Goal: Task Accomplishment & Management: Complete application form

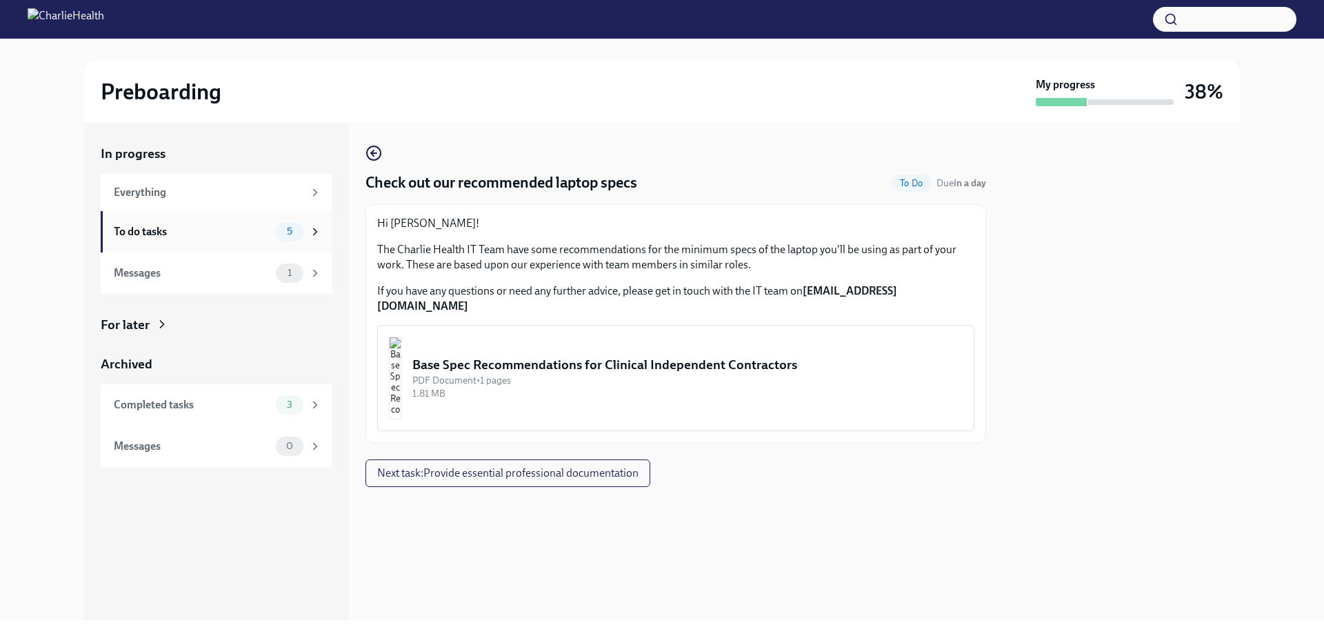
click at [187, 231] on div "To do tasks" at bounding box center [192, 231] width 157 height 15
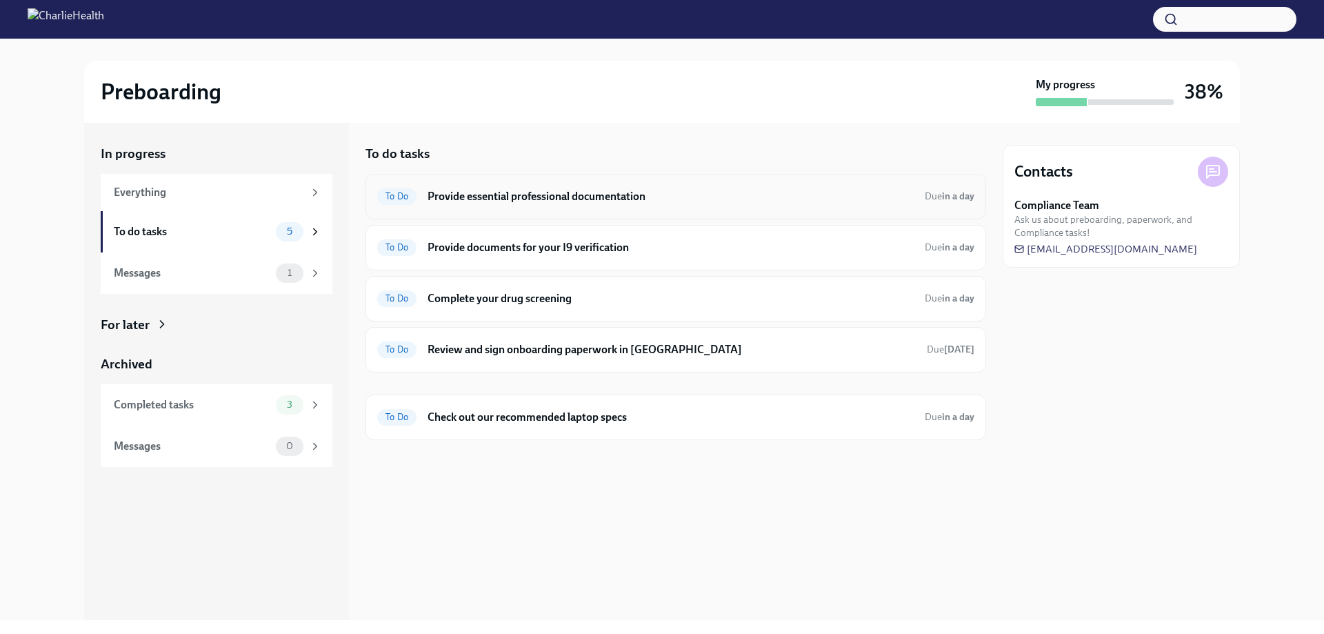
click at [590, 206] on div "To Do Provide essential professional documentation Due in a day" at bounding box center [675, 197] width 597 height 22
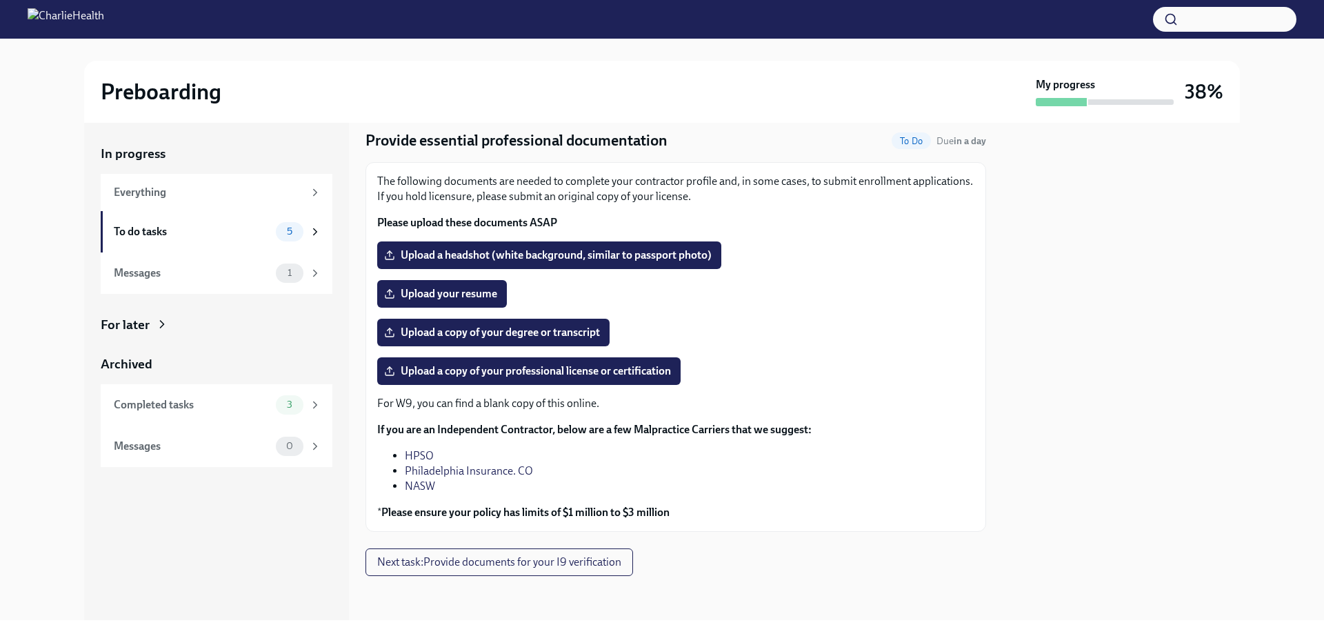
scroll to position [30, 0]
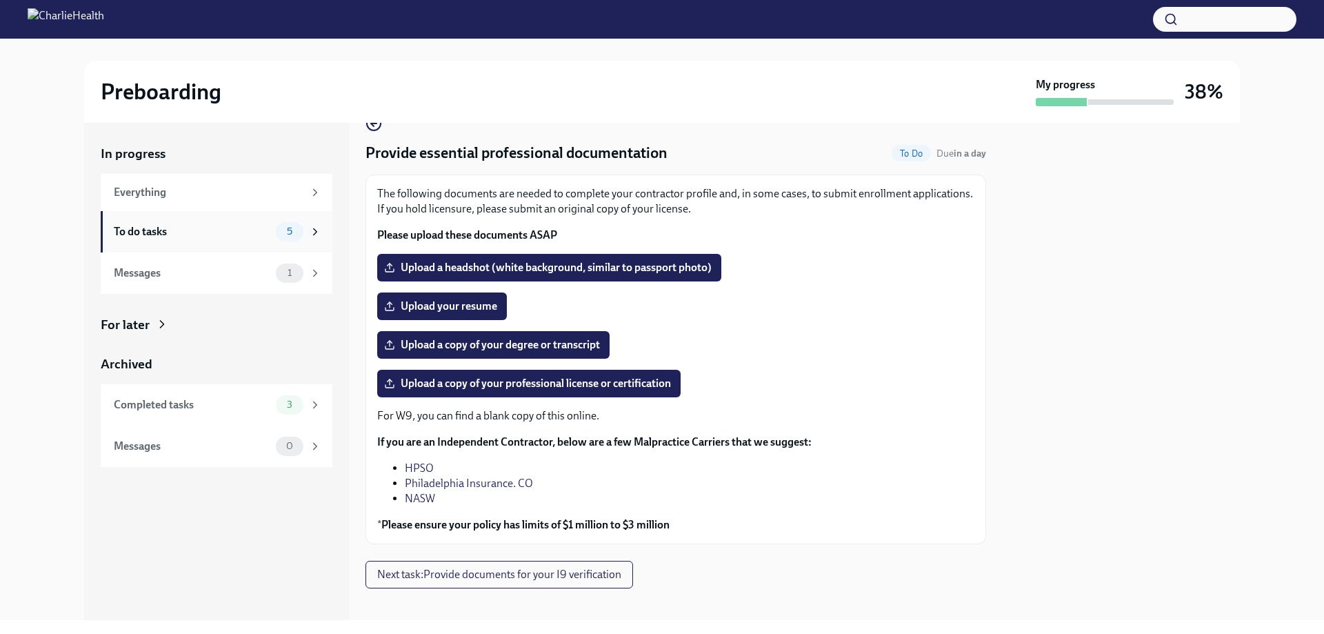
click at [246, 250] on div "To do tasks 5" at bounding box center [217, 231] width 232 height 41
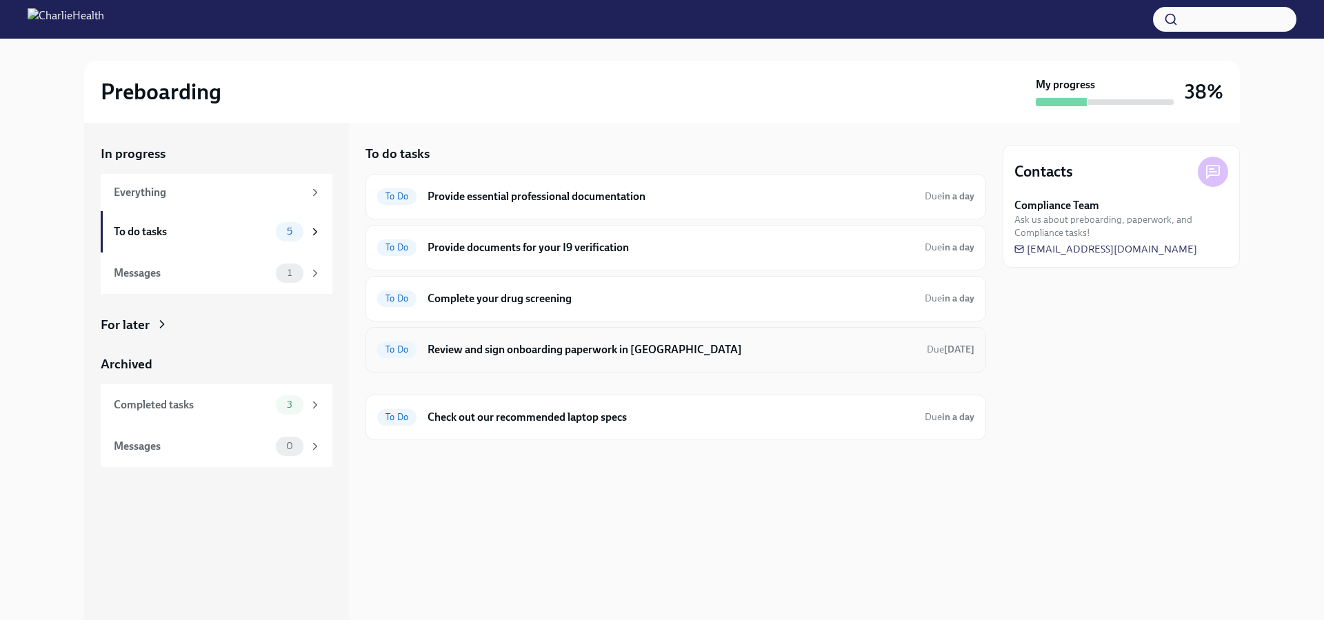
click at [674, 336] on div "To Do Review and sign onboarding paperwork in [GEOGRAPHIC_DATA] Due [DATE]" at bounding box center [676, 350] width 621 height 46
click at [615, 339] on div "To Do Review and sign onboarding paperwork in [GEOGRAPHIC_DATA] Due [DATE]" at bounding box center [675, 350] width 597 height 22
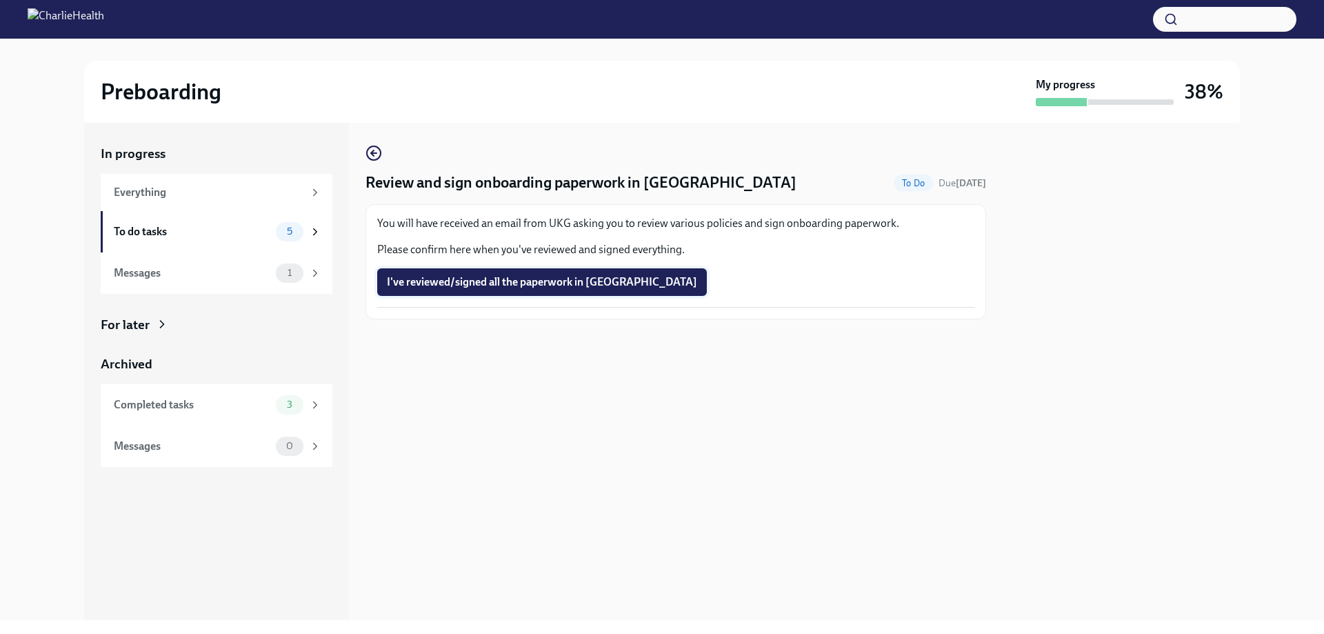
click at [575, 280] on span "I've reviewed/signed all the paperwork in [GEOGRAPHIC_DATA]" at bounding box center [542, 282] width 310 height 14
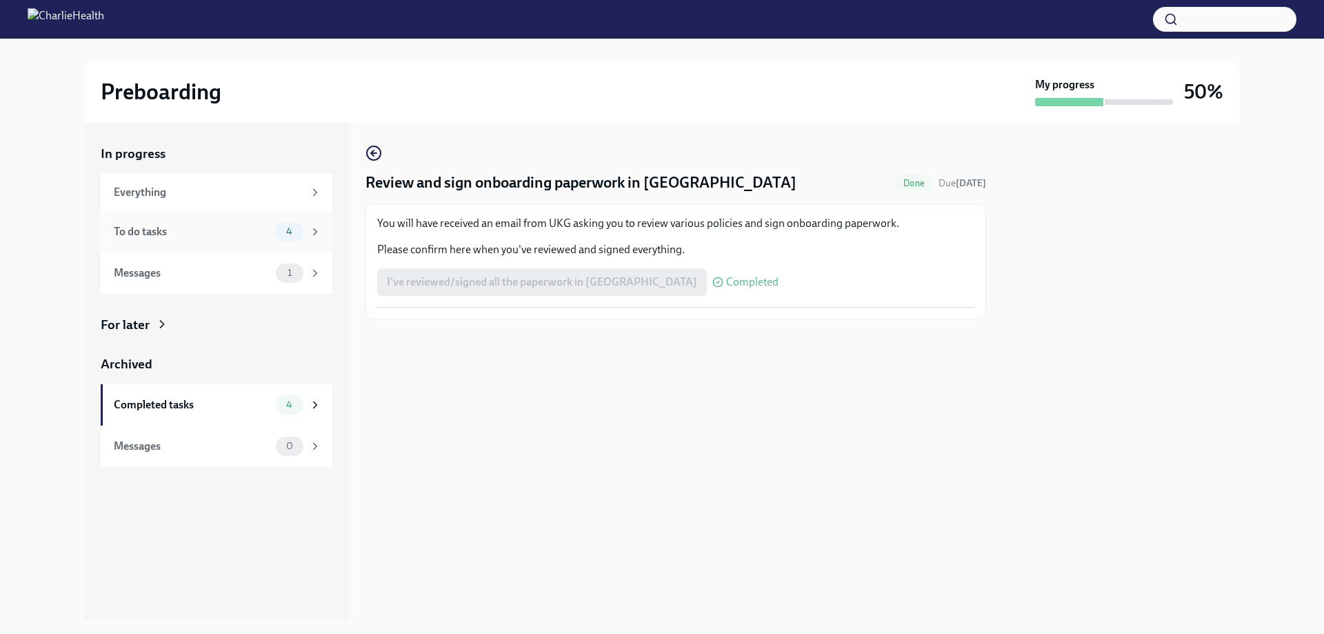
click at [190, 234] on div "To do tasks" at bounding box center [192, 231] width 157 height 15
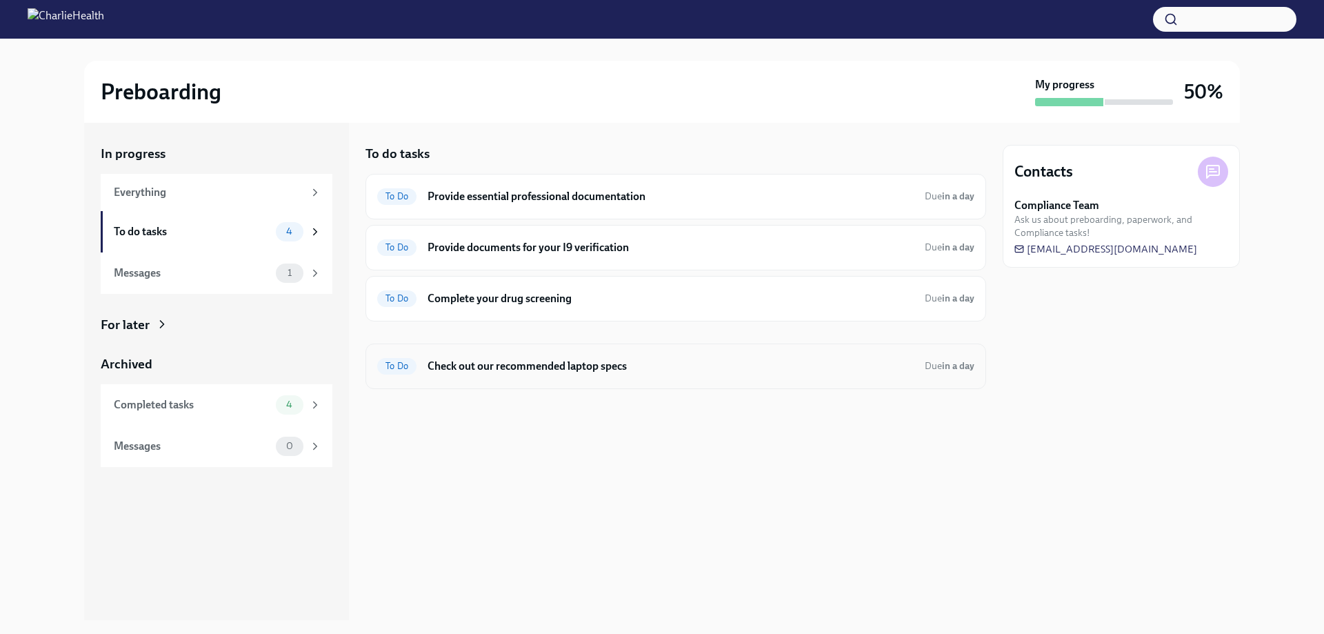
click at [515, 367] on h6 "Check out our recommended laptop specs" at bounding box center [671, 366] width 486 height 15
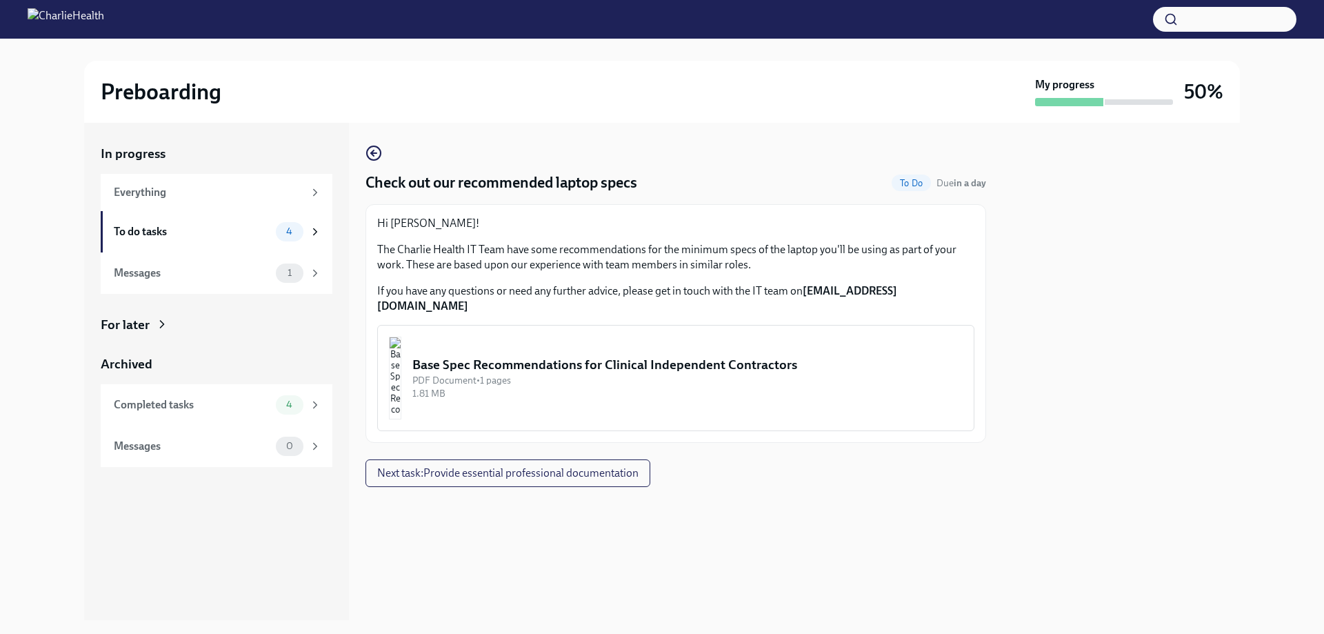
click at [495, 356] on div "Base Spec Recommendations for Clinical Independent Contractors" at bounding box center [687, 365] width 550 height 18
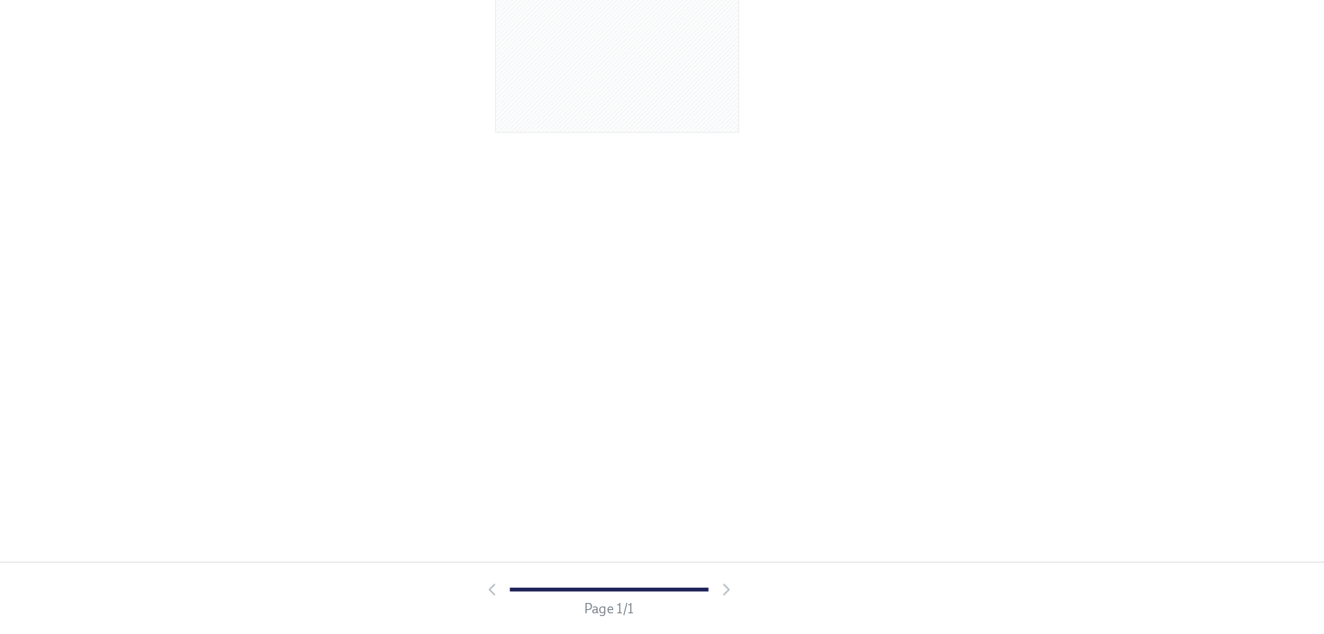
click at [741, 600] on div at bounding box center [656, 603] width 177 height 14
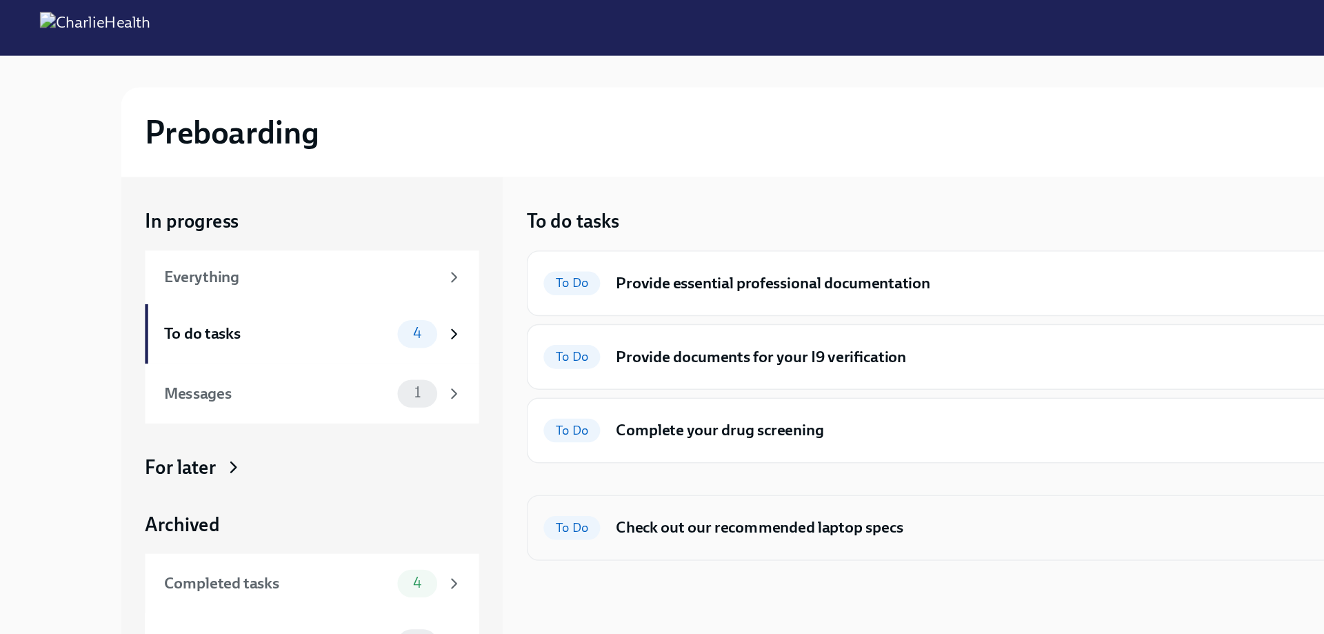
click at [426, 370] on div "To Do Check out our recommended laptop specs Due in a day" at bounding box center [675, 366] width 597 height 22
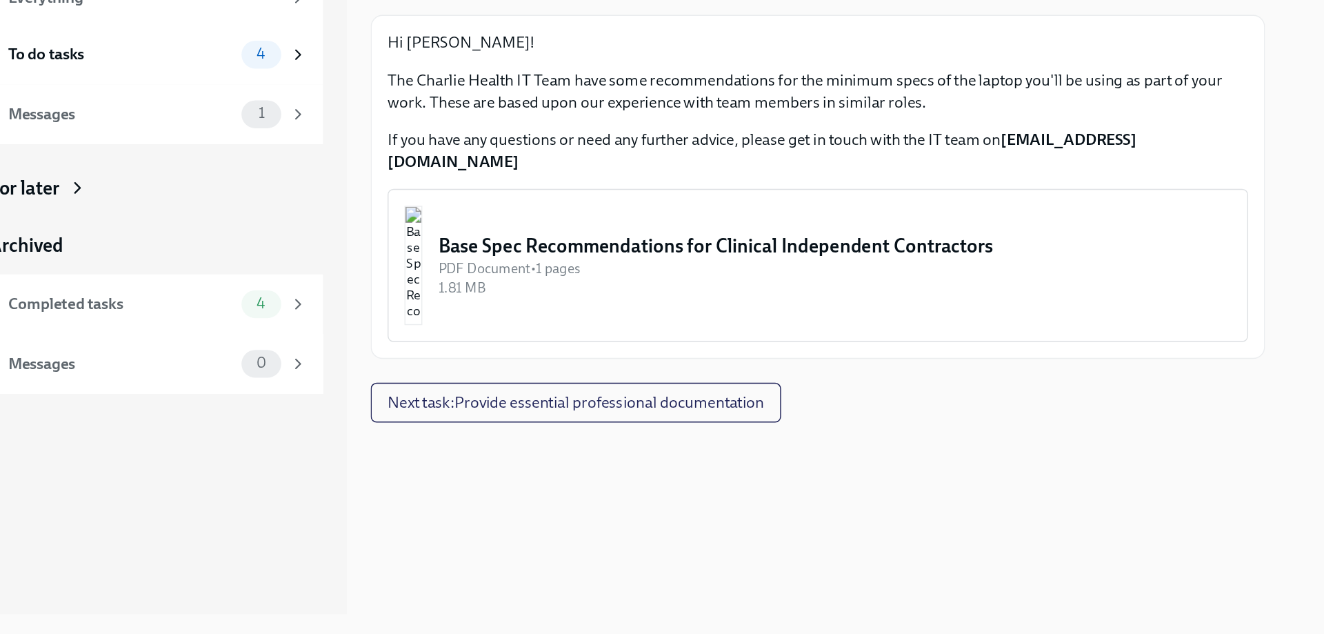
click at [594, 356] on div "Base Spec Recommendations for Clinical Independent Contractors" at bounding box center [687, 365] width 550 height 18
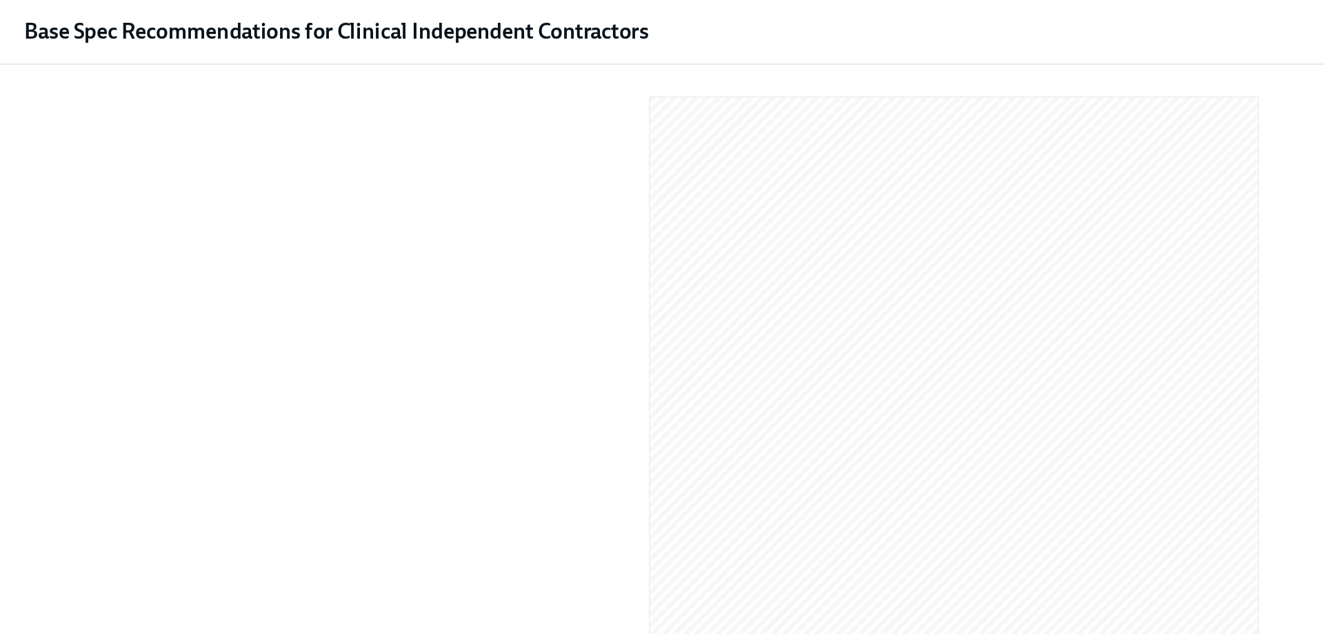
scroll to position [31, 0]
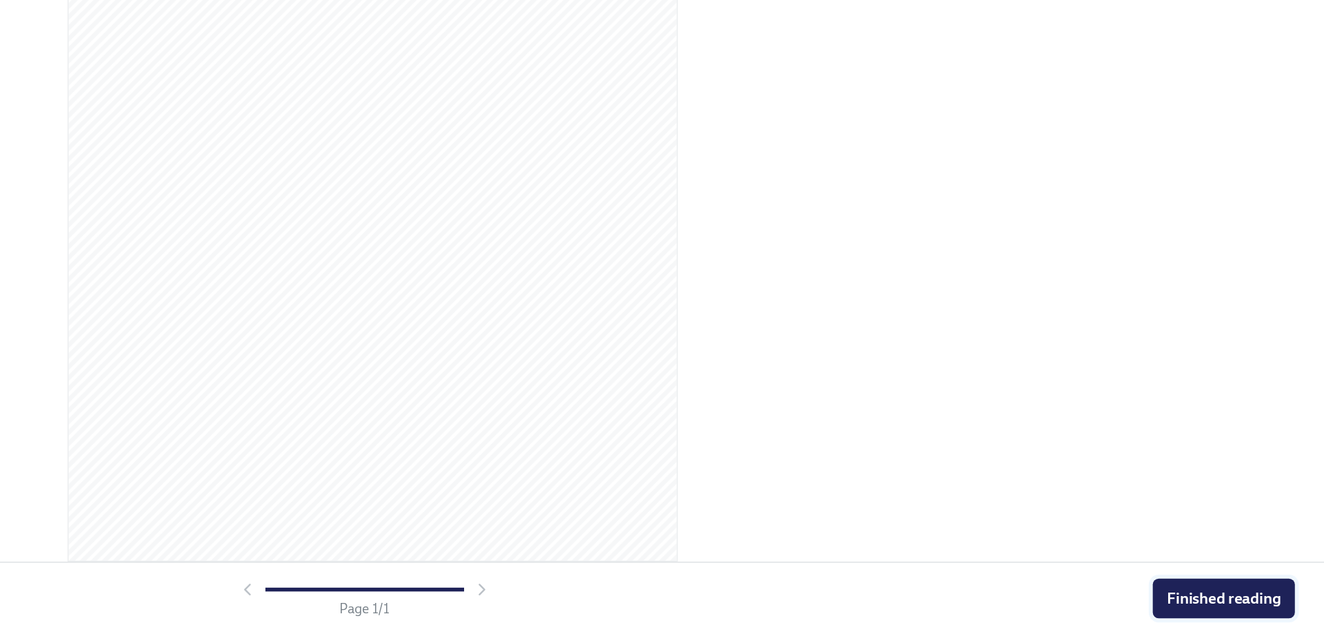
click at [1274, 612] on span "Finished reading" at bounding box center [1252, 609] width 79 height 14
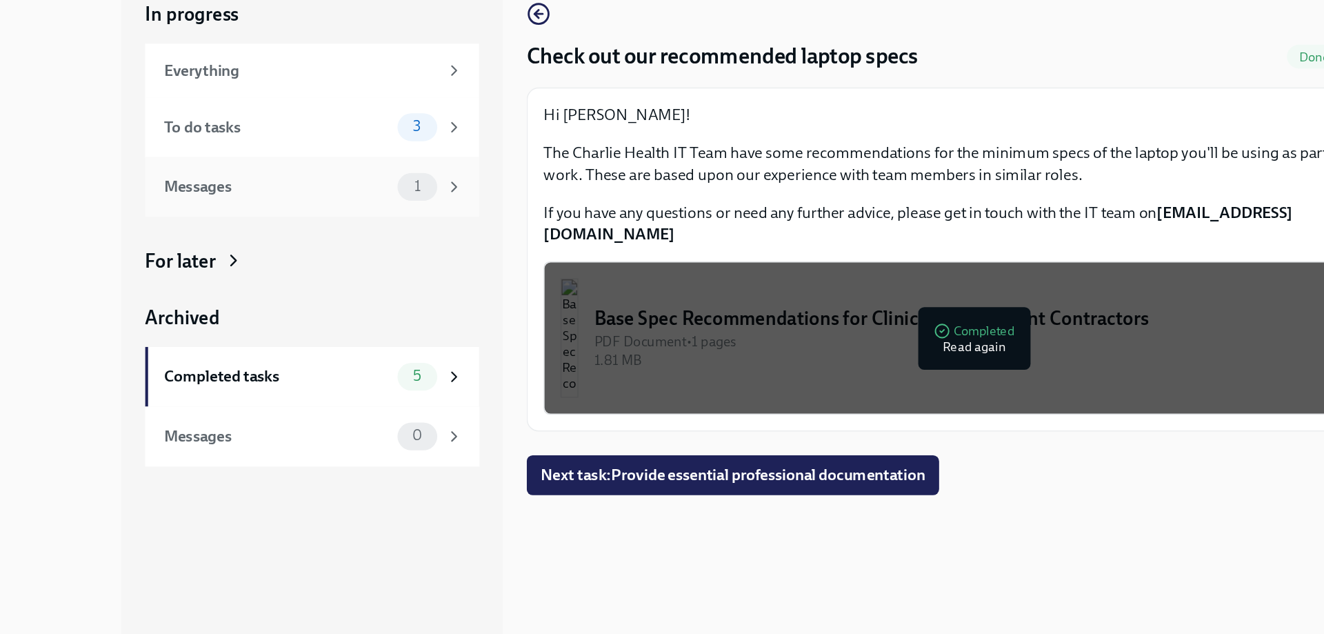
click at [301, 265] on div "1" at bounding box center [299, 272] width 46 height 19
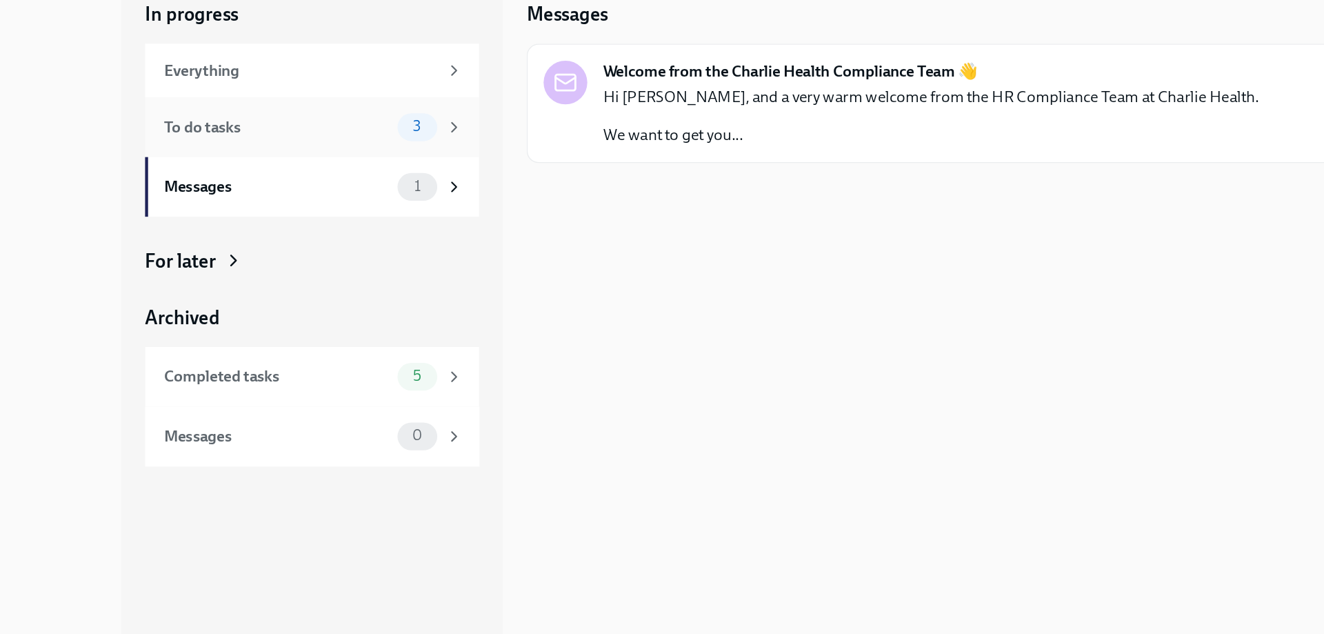
click at [302, 241] on div "3" at bounding box center [299, 231] width 46 height 19
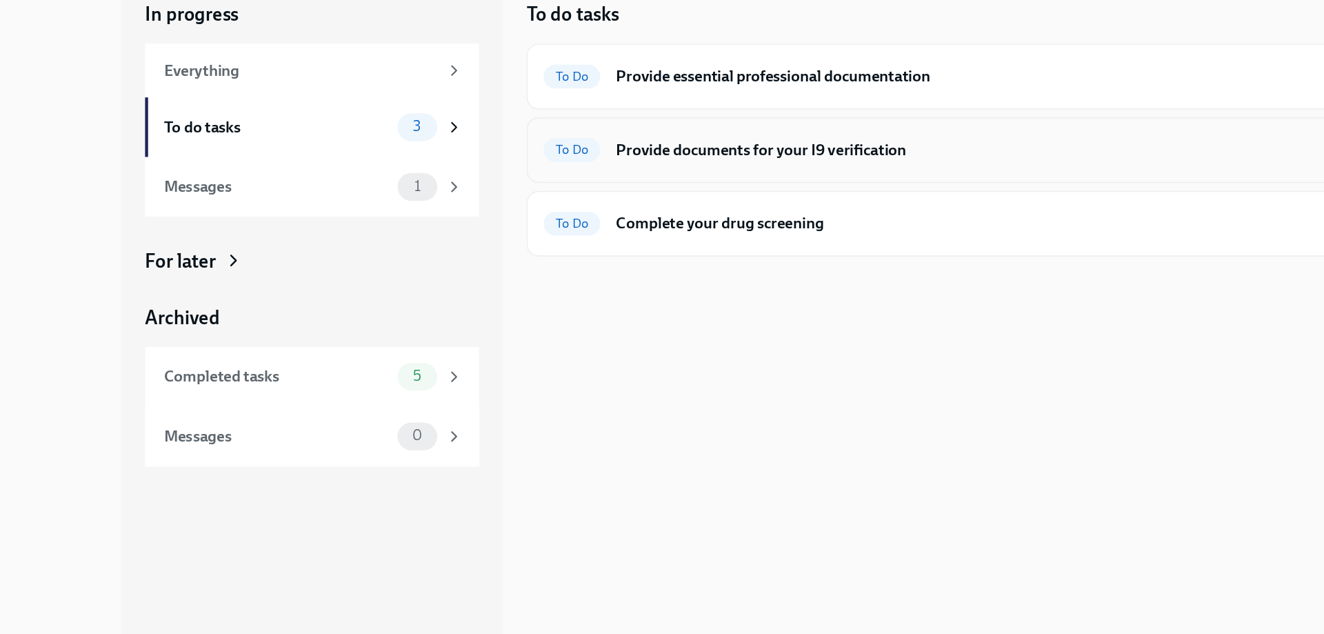
click at [539, 249] on h6 "Provide documents for your I9 verification" at bounding box center [671, 247] width 486 height 15
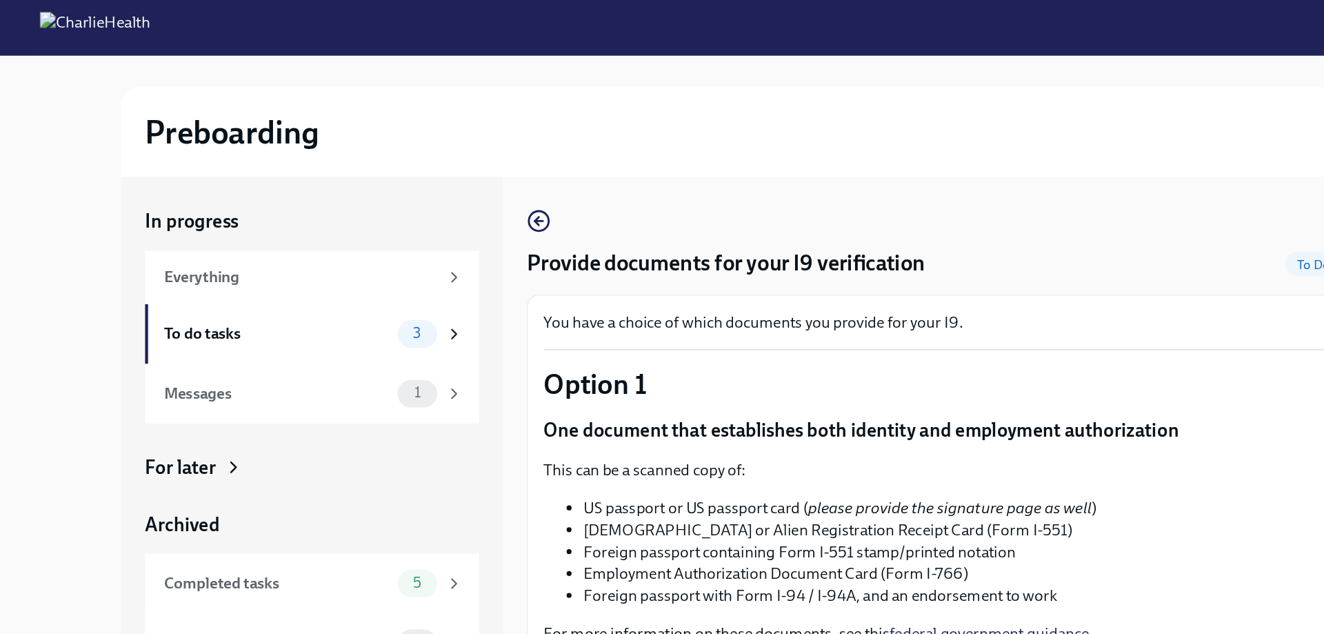
click at [680, 346] on body "Preboarding My progress 63% In progress Everything To do tasks 3 Messages 1 For…" at bounding box center [662, 317] width 1324 height 634
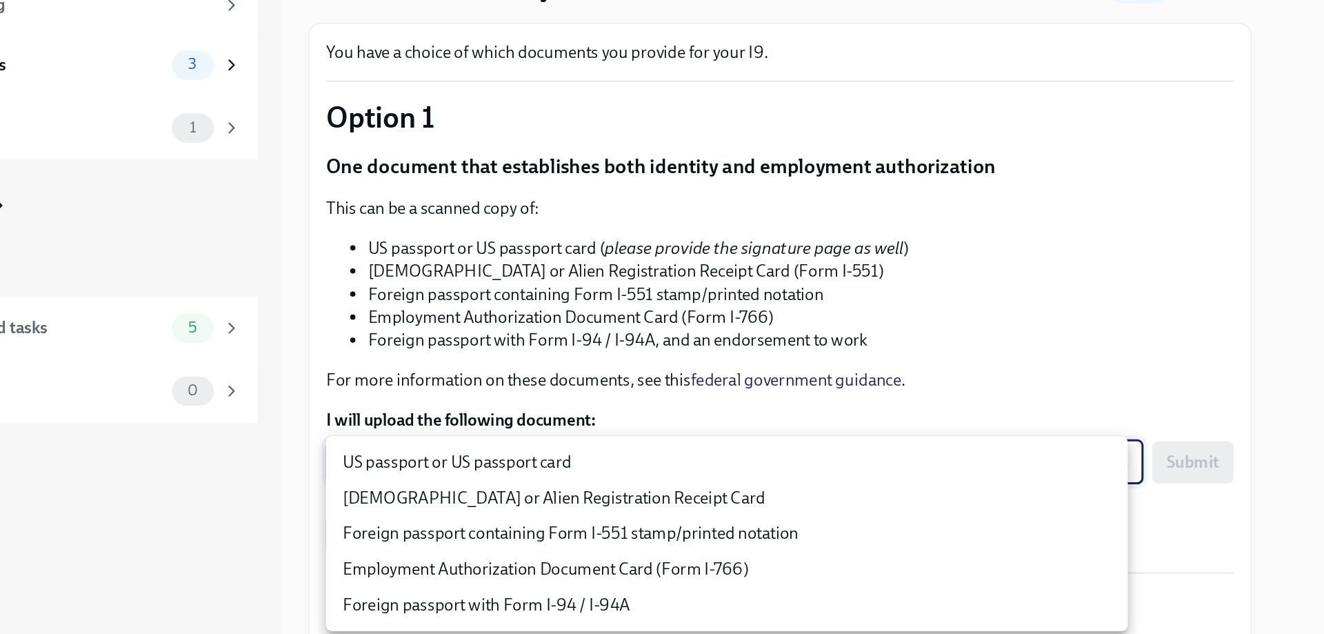
drag, startPoint x: 981, startPoint y: 314, endPoint x: 988, endPoint y: 363, distance: 50.0
click at [988, 363] on div at bounding box center [662, 317] width 1324 height 634
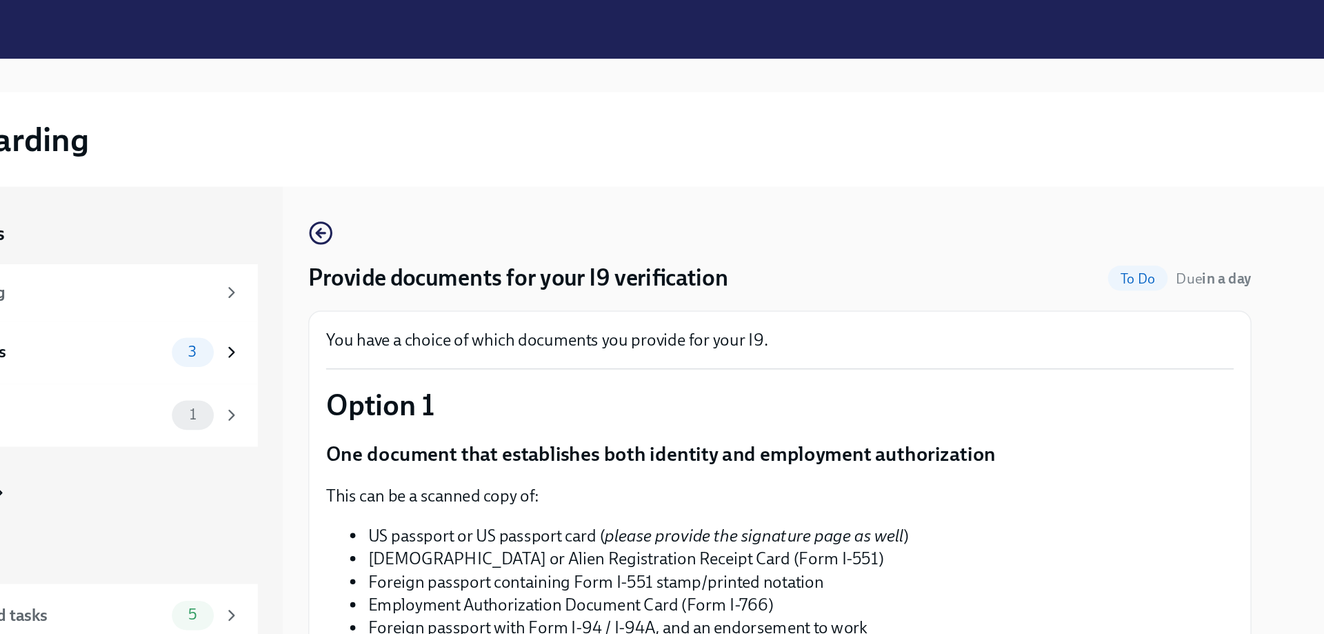
click at [734, 290] on body "Preboarding My progress 63% In progress Everything To do tasks 3 Messages 1 For…" at bounding box center [662, 317] width 1324 height 634
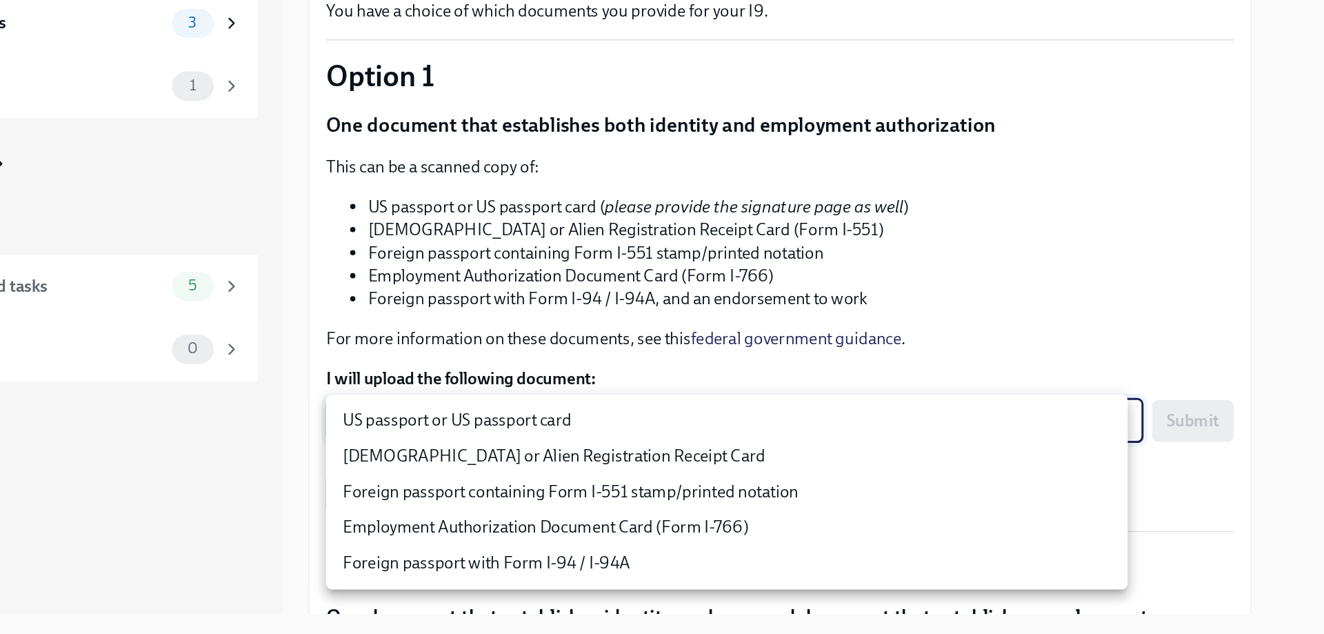
drag, startPoint x: 977, startPoint y: 193, endPoint x: 1005, endPoint y: 521, distance: 328.7
click at [1005, 521] on div at bounding box center [662, 317] width 1324 height 634
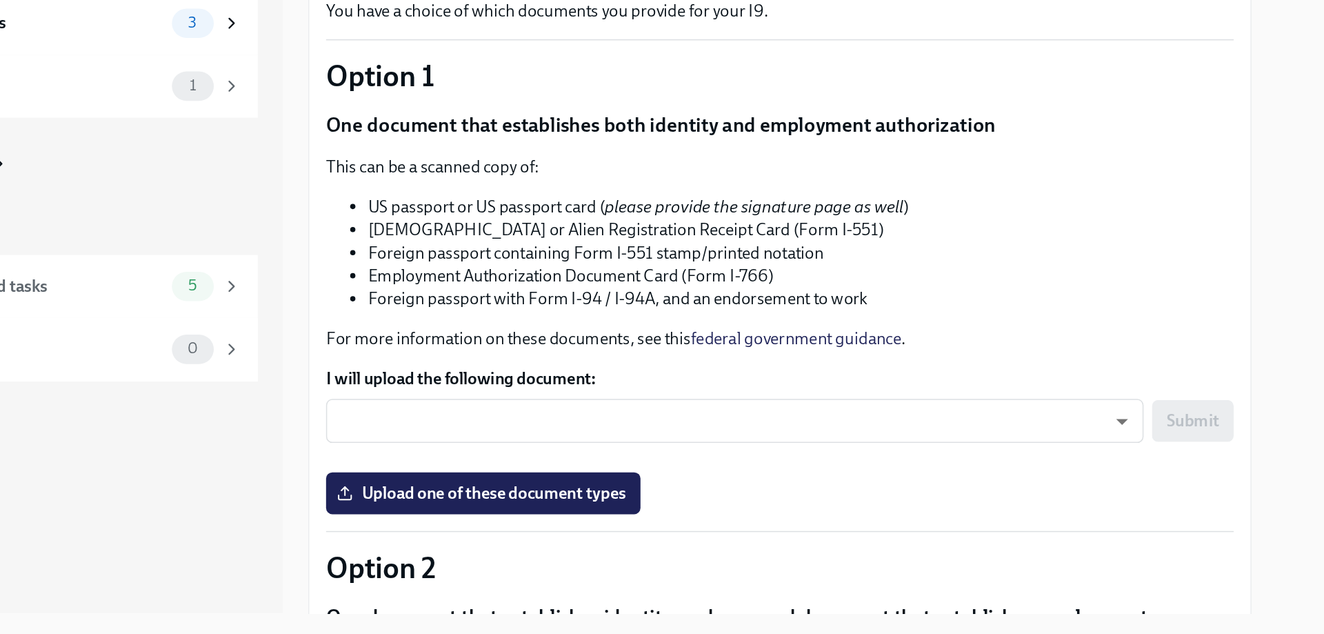
click at [703, 508] on div "​ ​ Submit" at bounding box center [675, 497] width 597 height 37
drag, startPoint x: 703, startPoint y: 508, endPoint x: 689, endPoint y: 501, distance: 15.4
click at [689, 501] on div "​ ​ Submit" at bounding box center [675, 497] width 597 height 37
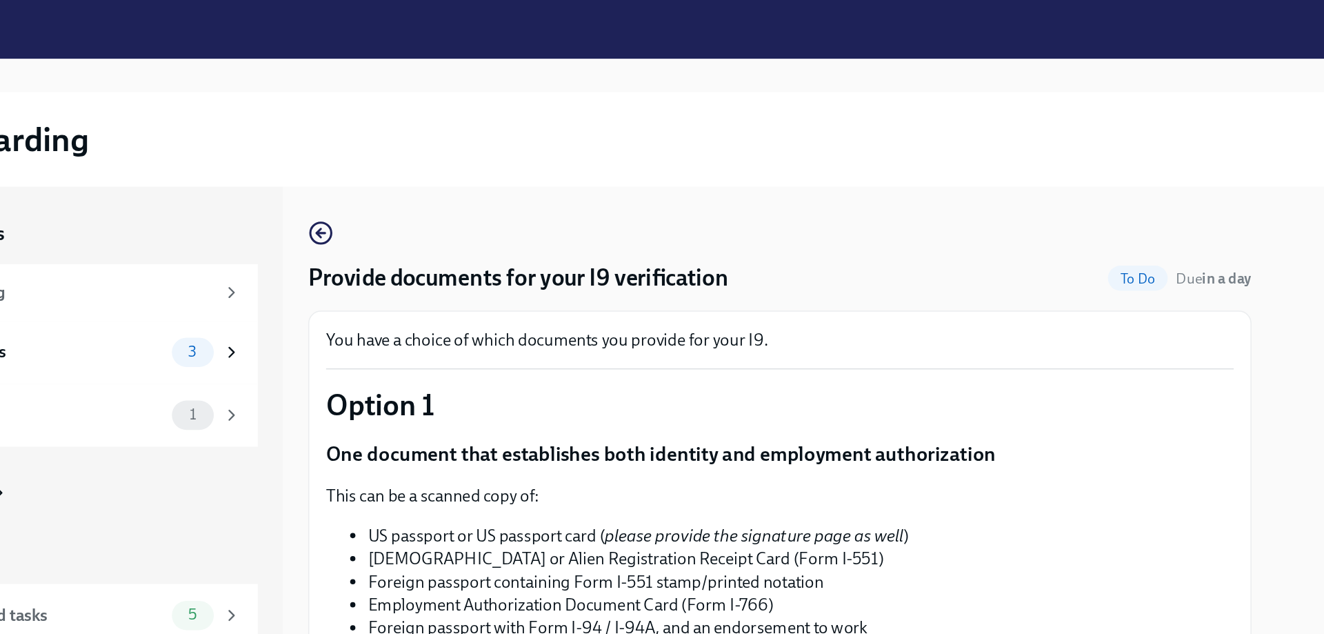
click at [689, 285] on body "Preboarding My progress 63% In progress Everything To do tasks 3 Messages 1 For…" at bounding box center [662, 317] width 1324 height 634
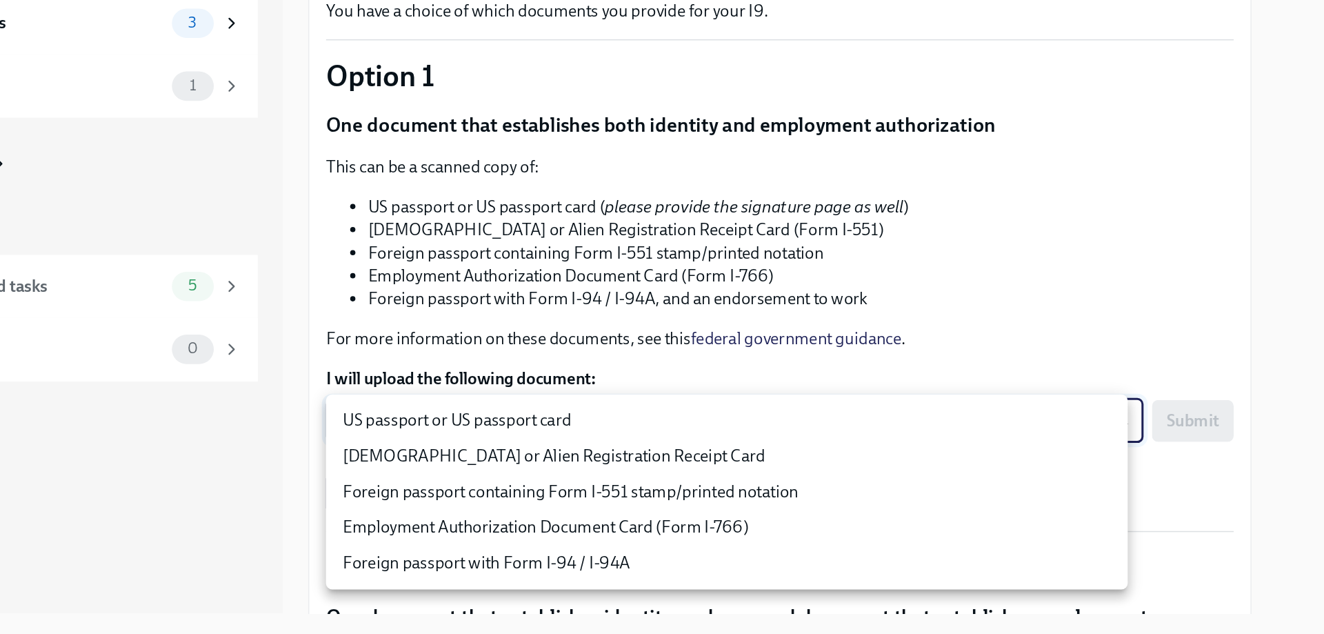
drag, startPoint x: 977, startPoint y: 177, endPoint x: 988, endPoint y: 537, distance: 360.2
click at [988, 537] on div at bounding box center [662, 317] width 1324 height 634
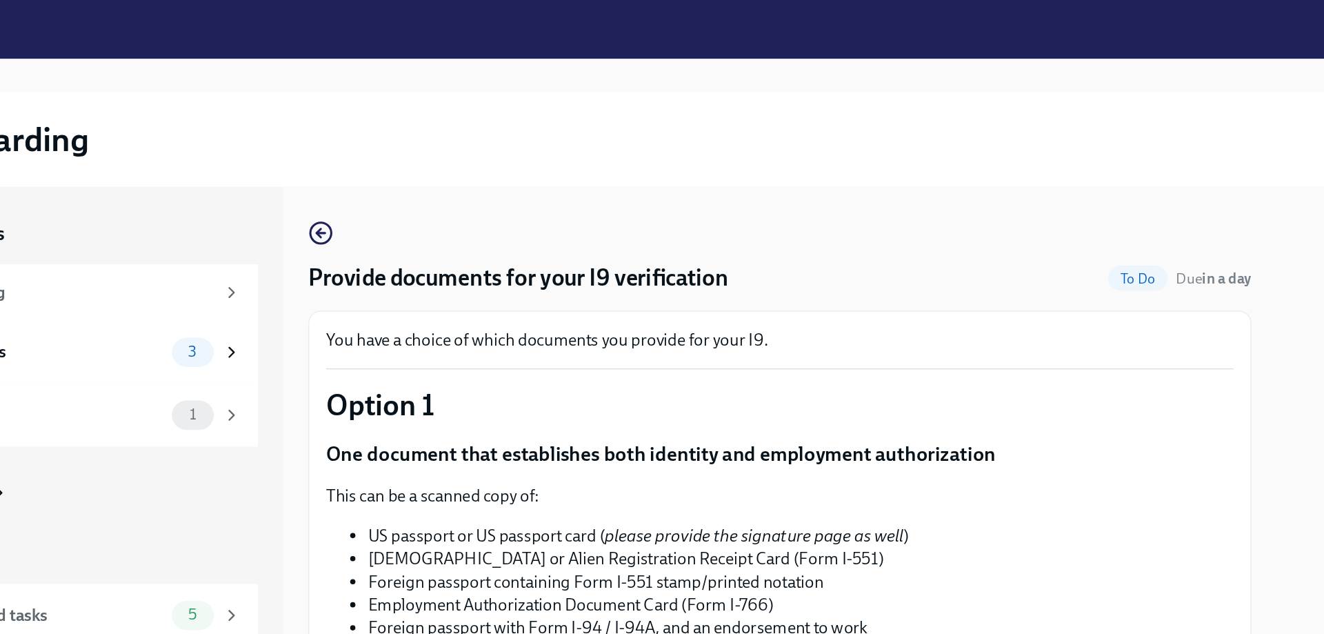
click at [657, 263] on body "Preboarding My progress 63% In progress Everything To do tasks 3 Messages 1 For…" at bounding box center [662, 317] width 1324 height 634
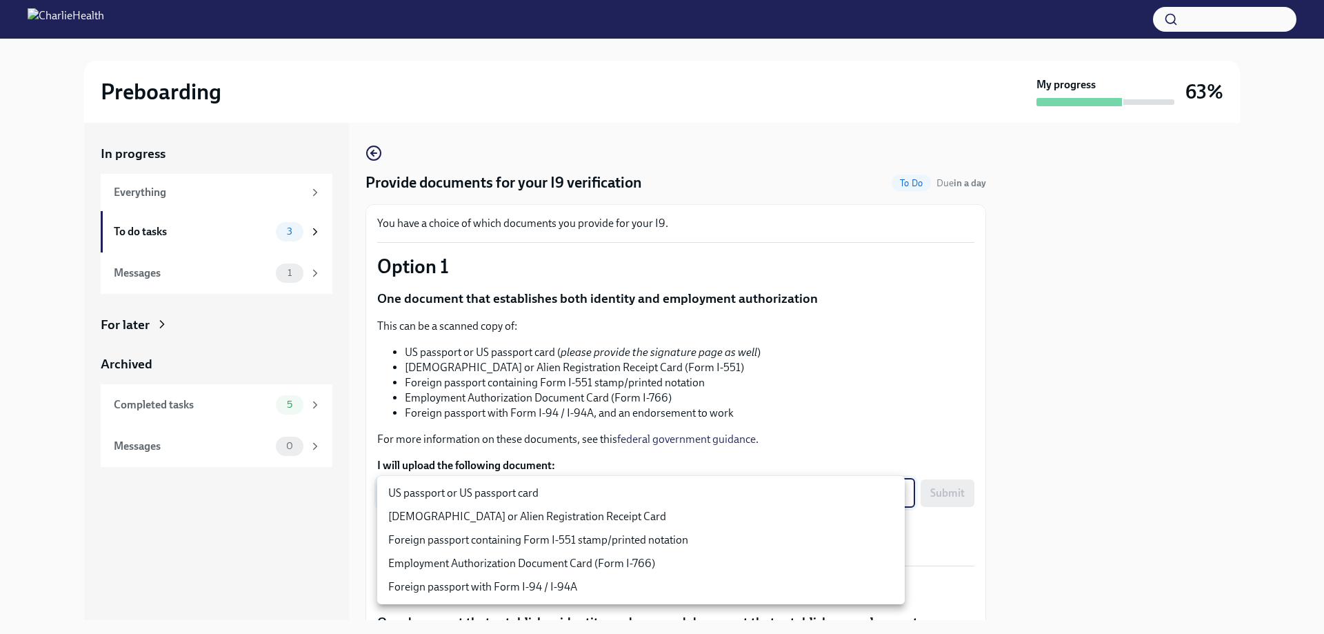
click at [709, 494] on li "US passport or US passport card" at bounding box center [641, 492] width 528 height 23
type input "KnYOjnC8x"
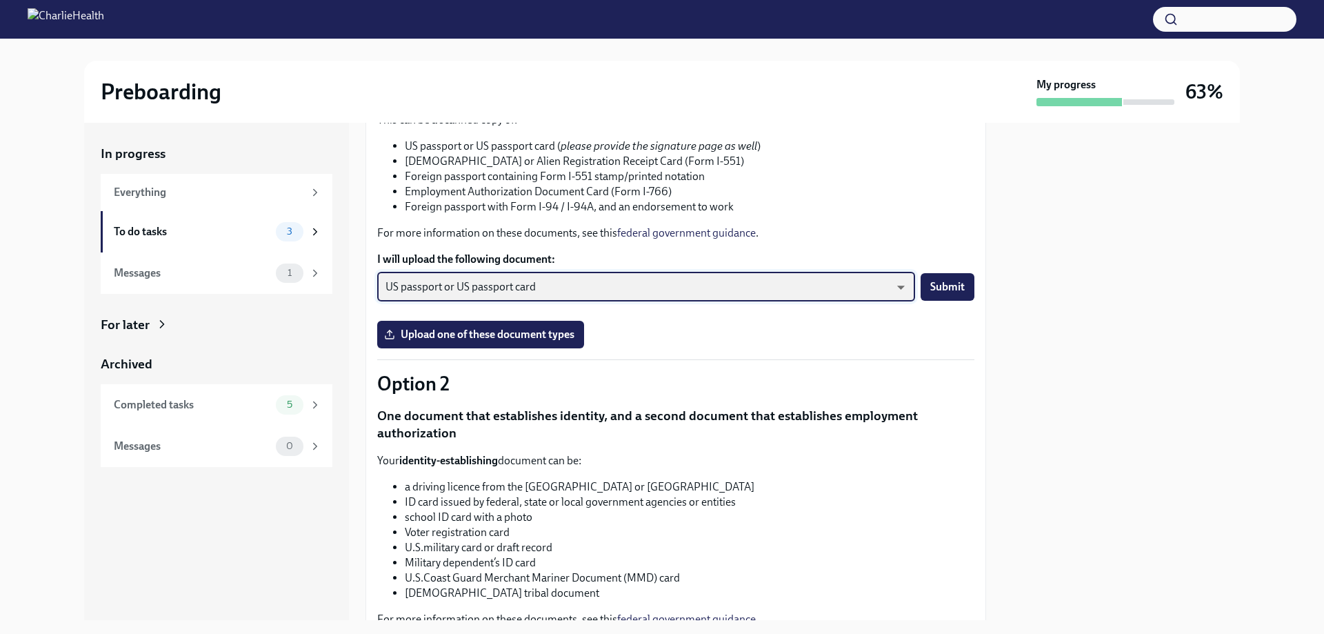
scroll to position [194, 0]
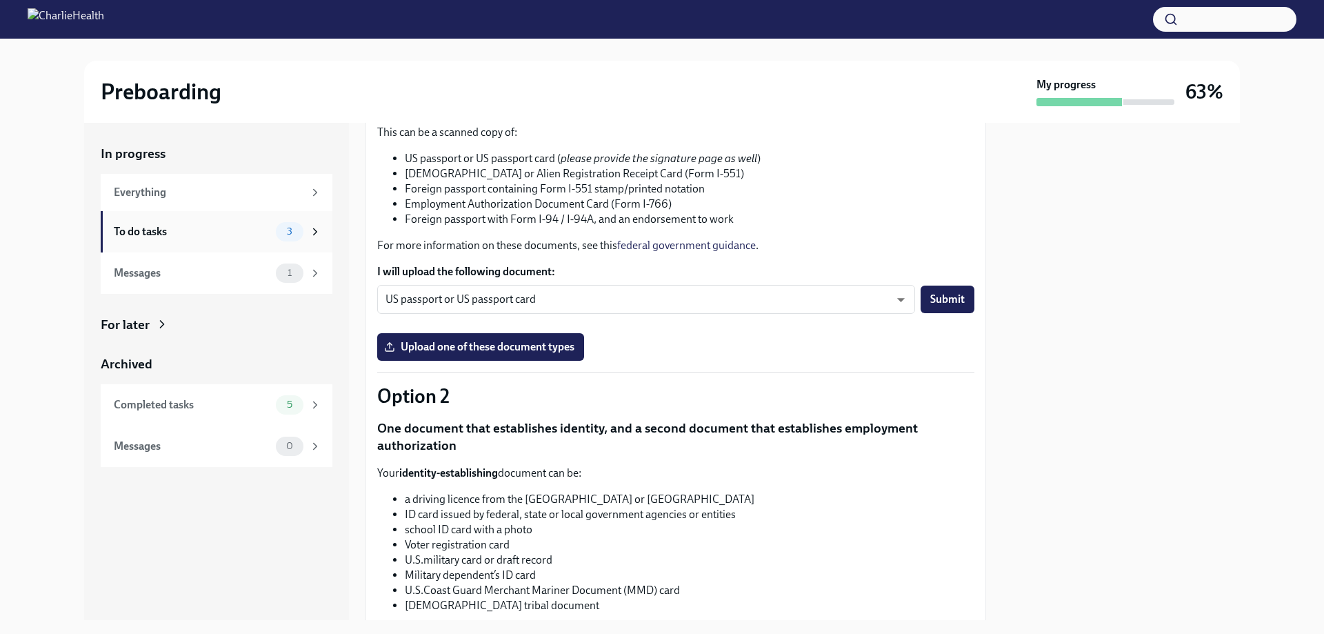
click at [181, 236] on div "To do tasks" at bounding box center [192, 231] width 157 height 15
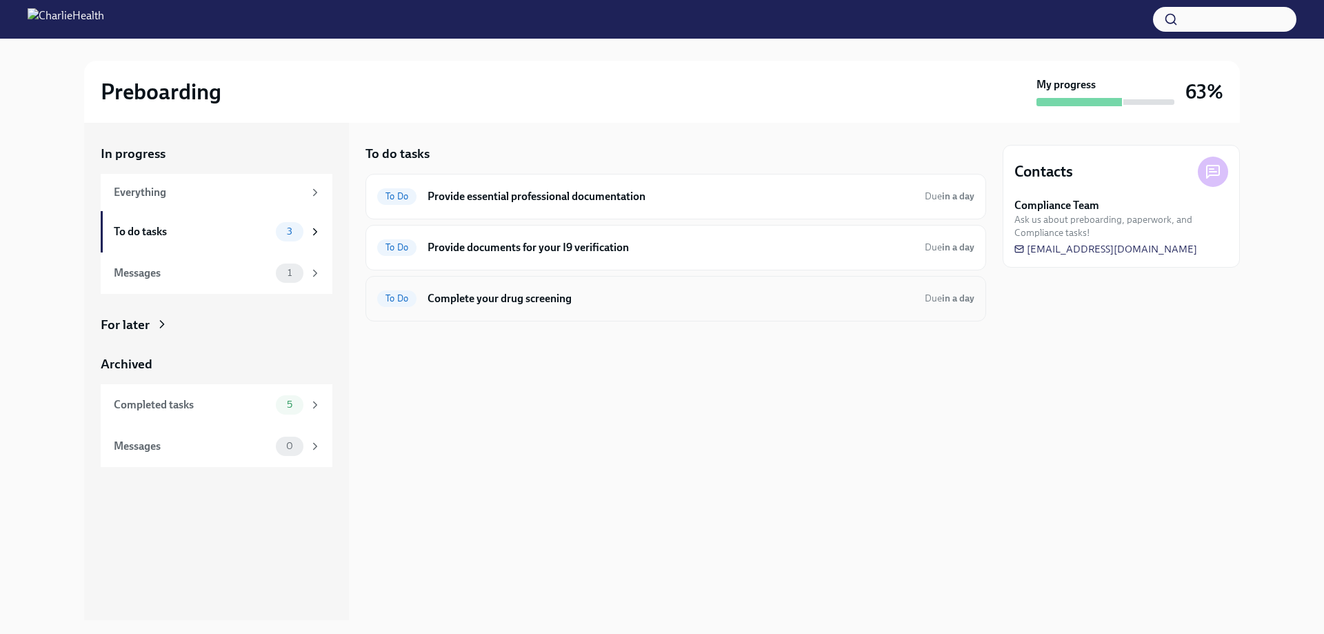
click at [504, 307] on div "To Do Complete your drug screening Due in a day" at bounding box center [675, 299] width 597 height 22
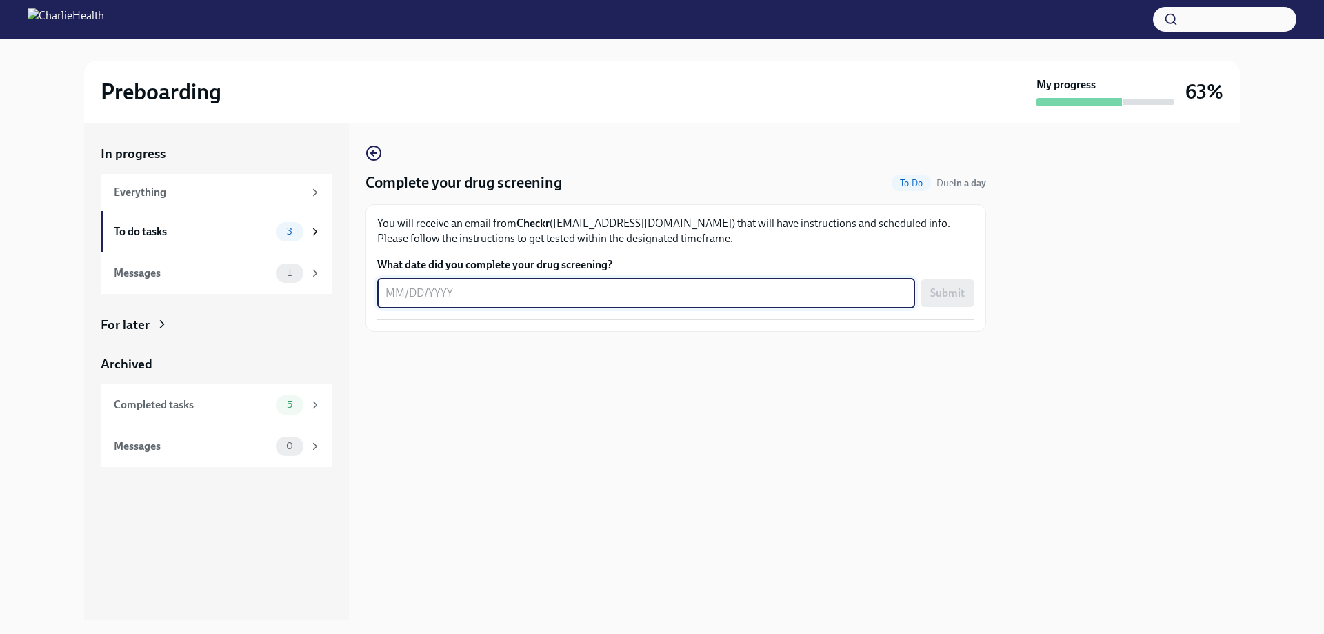
click at [389, 292] on textarea "What date did you complete your drug screening?" at bounding box center [646, 293] width 521 height 17
type textarea "[DATE]"
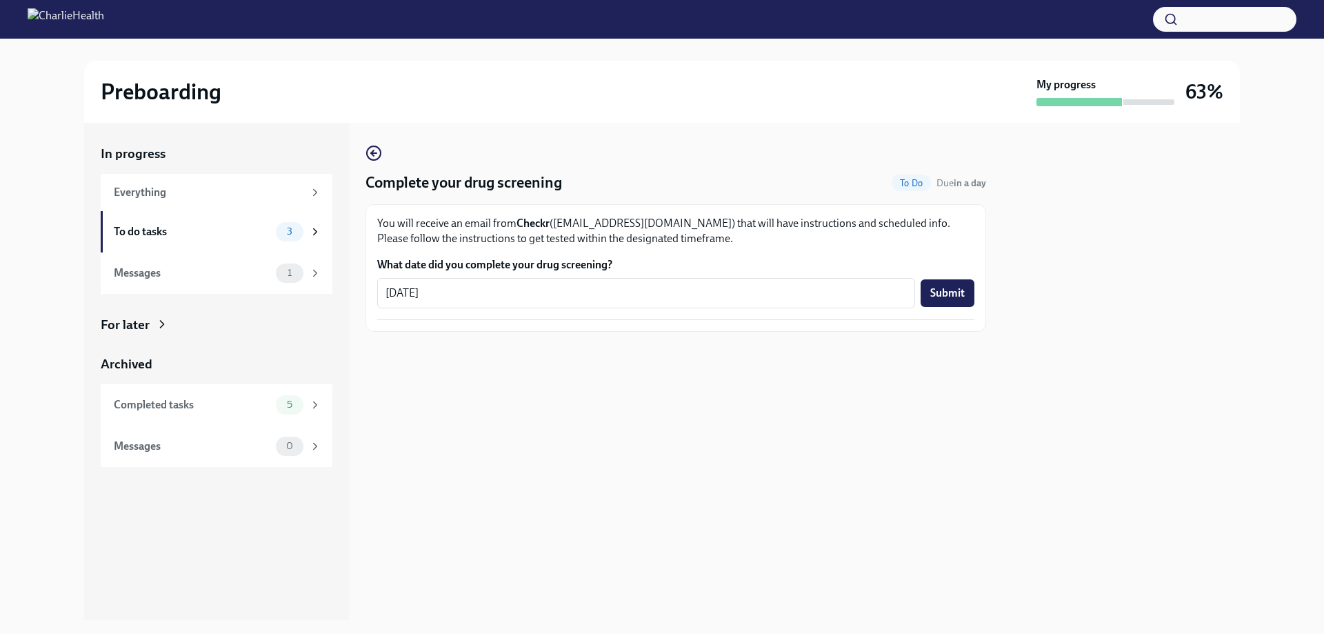
click at [942, 279] on div "[DATE] x ​ Submit" at bounding box center [675, 293] width 597 height 30
click at [941, 291] on span "Submit" at bounding box center [947, 293] width 34 height 14
click at [210, 221] on div "To do tasks 2" at bounding box center [217, 231] width 232 height 41
